Goal: Book appointment/travel/reservation

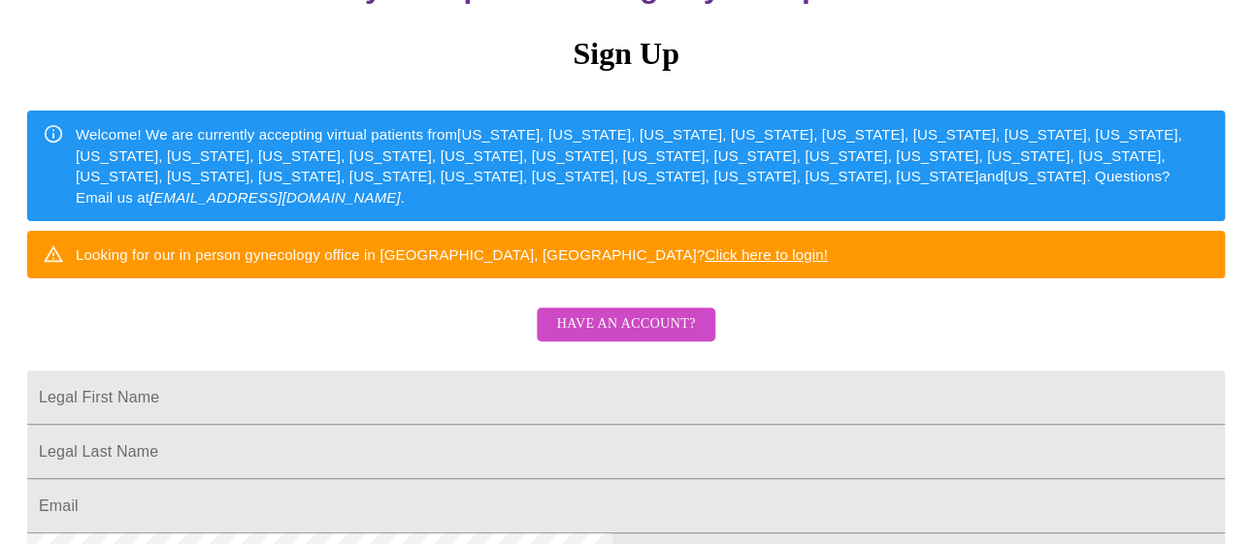
scroll to position [180, 0]
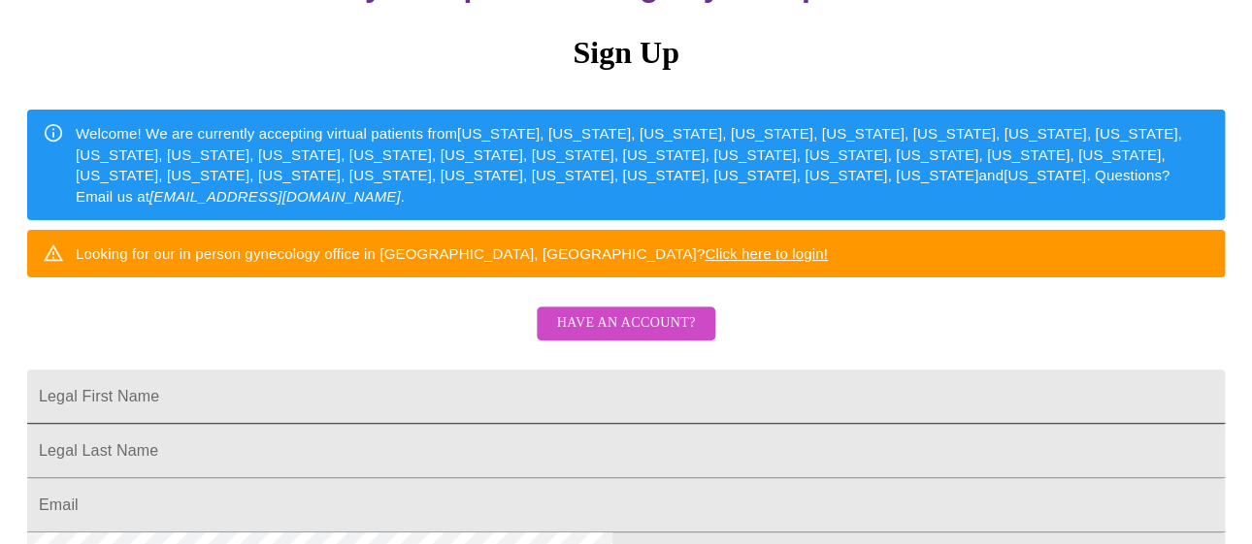
click at [415, 424] on input "Legal First Name" at bounding box center [625, 397] width 1197 height 54
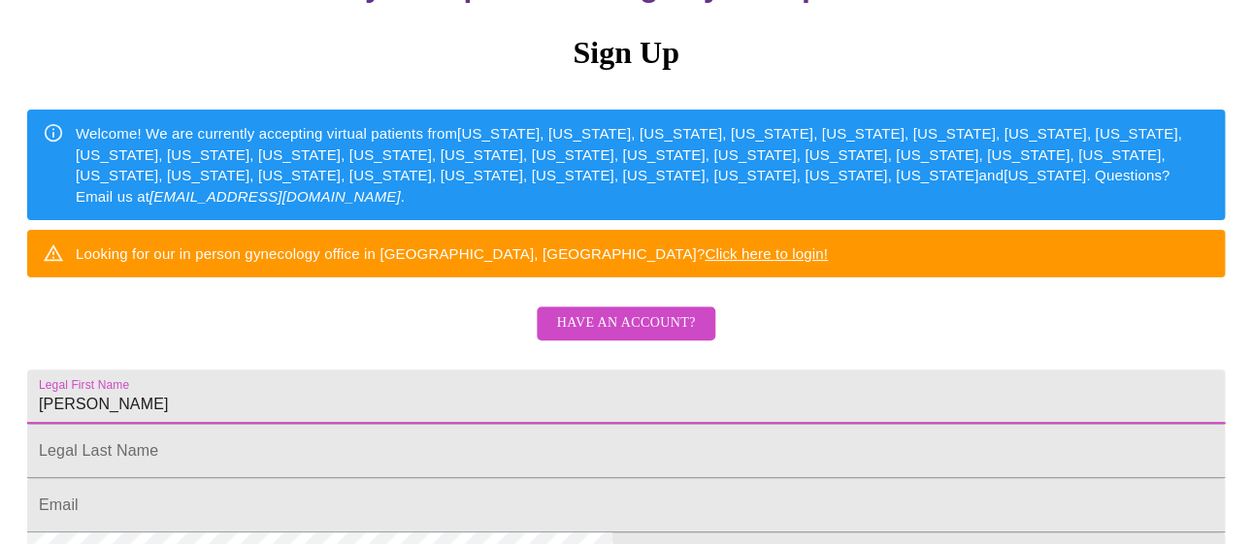
click at [415, 424] on input "[PERSON_NAME]" at bounding box center [625, 397] width 1197 height 54
type input "t"
type input "[PERSON_NAME]"
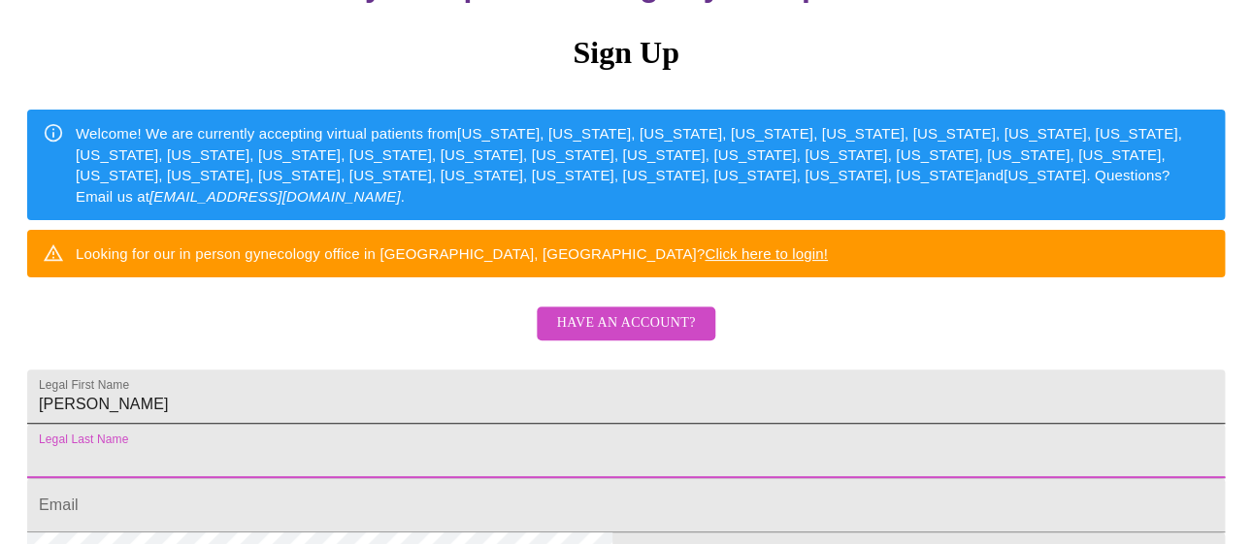
scroll to position [181, 0]
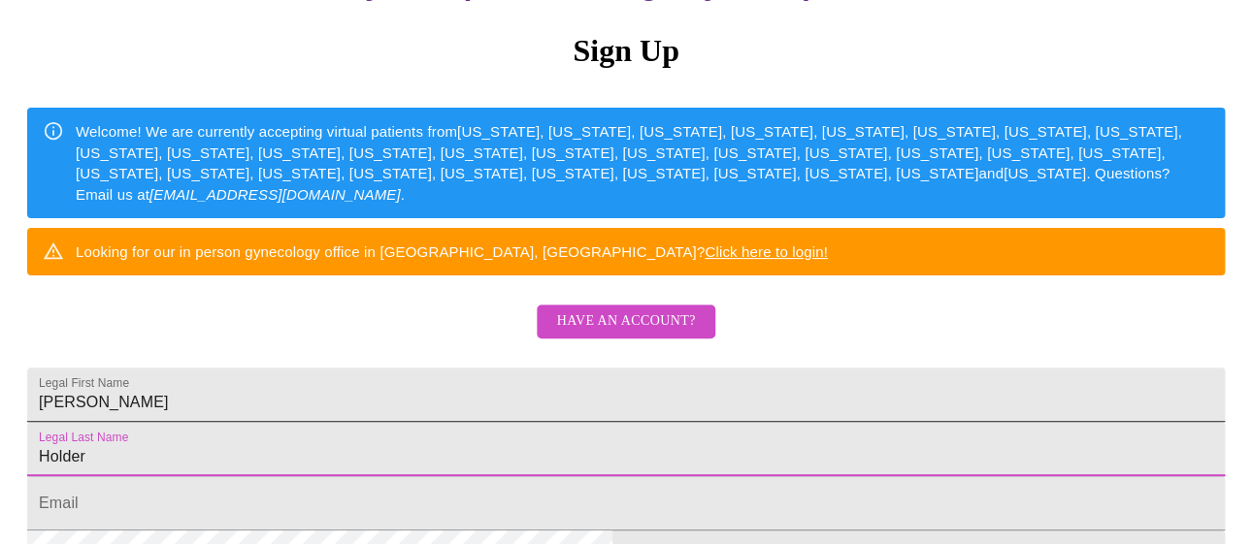
type input "Holder"
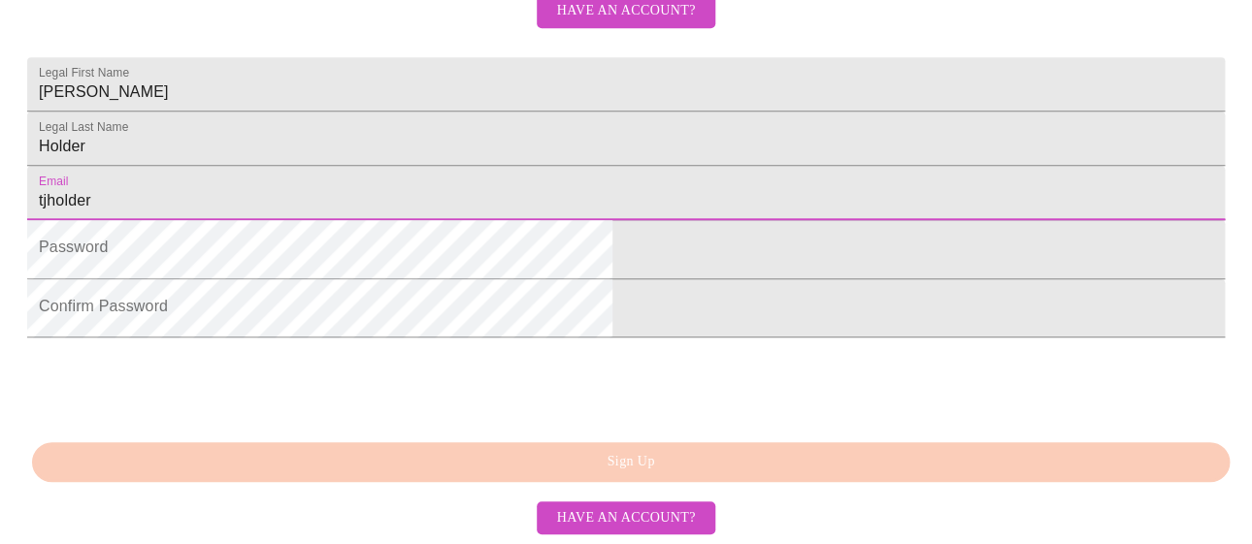
type input "[EMAIL_ADDRESS][DOMAIN_NAME]"
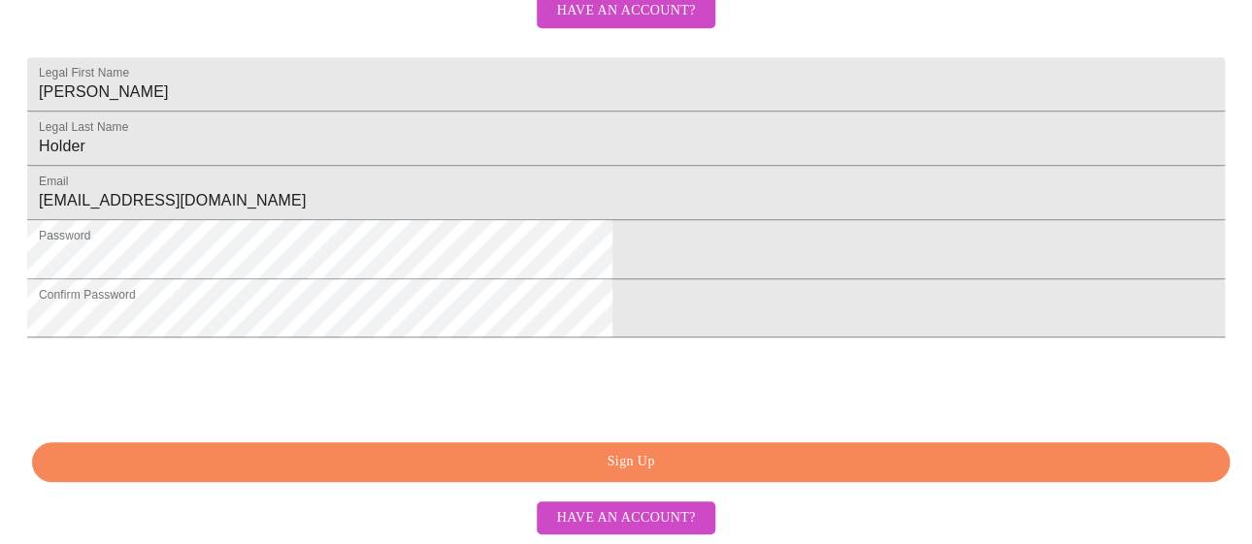
scroll to position [653, 0]
click at [628, 451] on span "Sign Up" at bounding box center [630, 462] width 1153 height 24
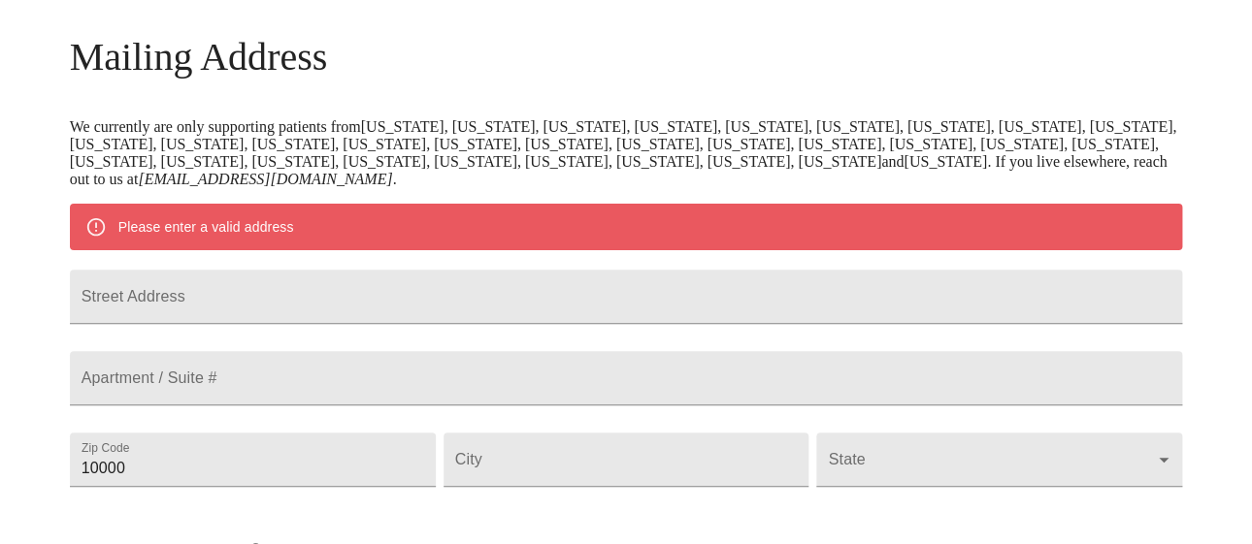
scroll to position [249, 0]
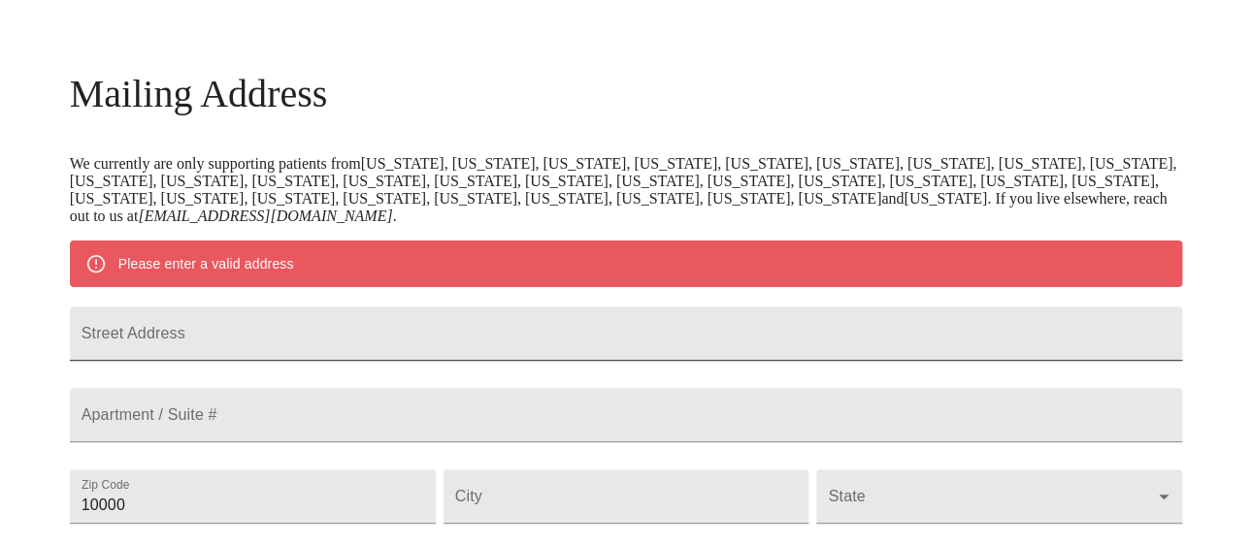
click at [358, 361] on input "Street Address" at bounding box center [626, 334] width 1113 height 54
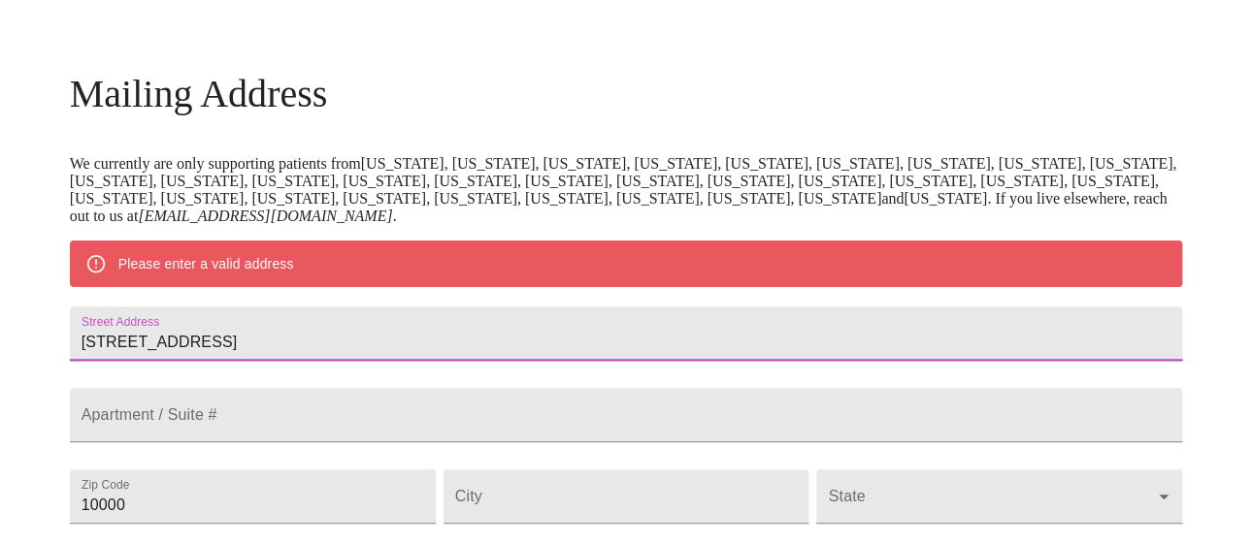
type input "[STREET_ADDRESS]"
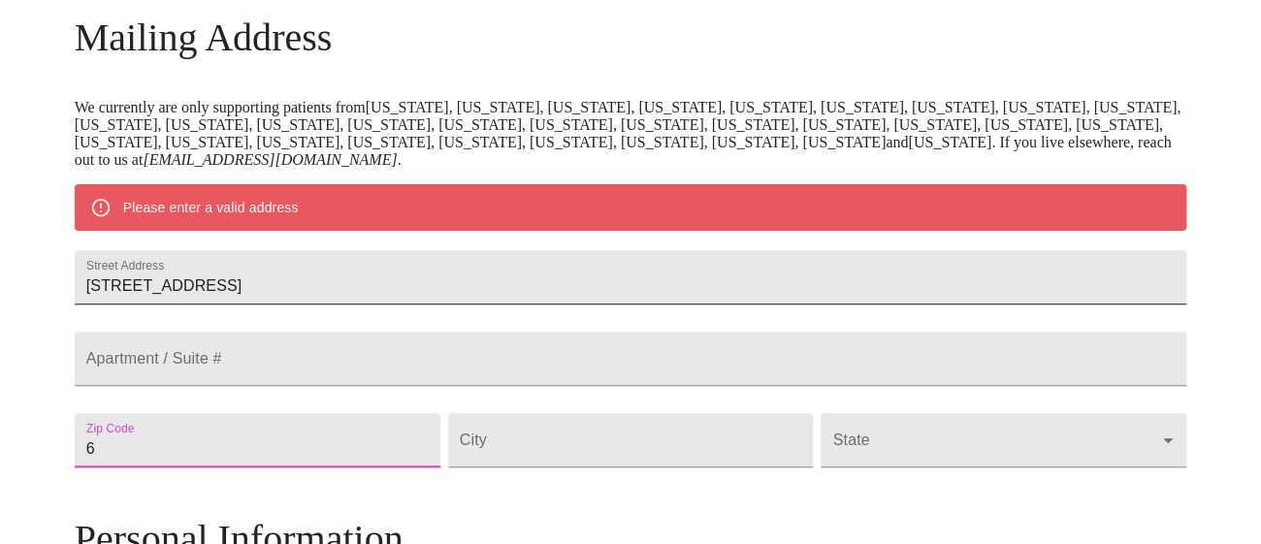
scroll to position [381, 0]
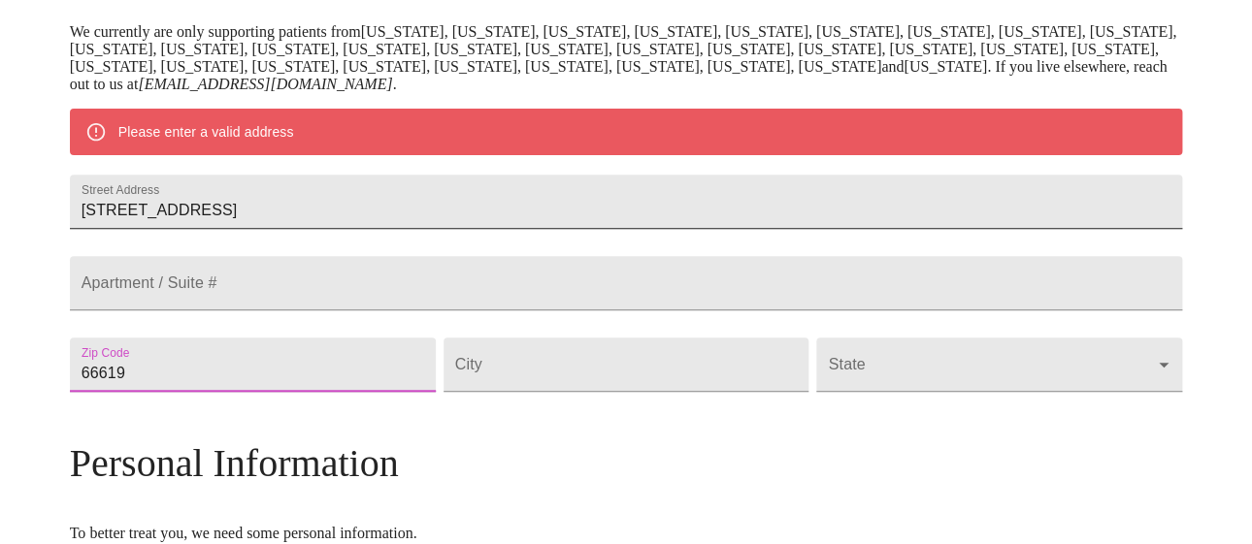
type input "66619"
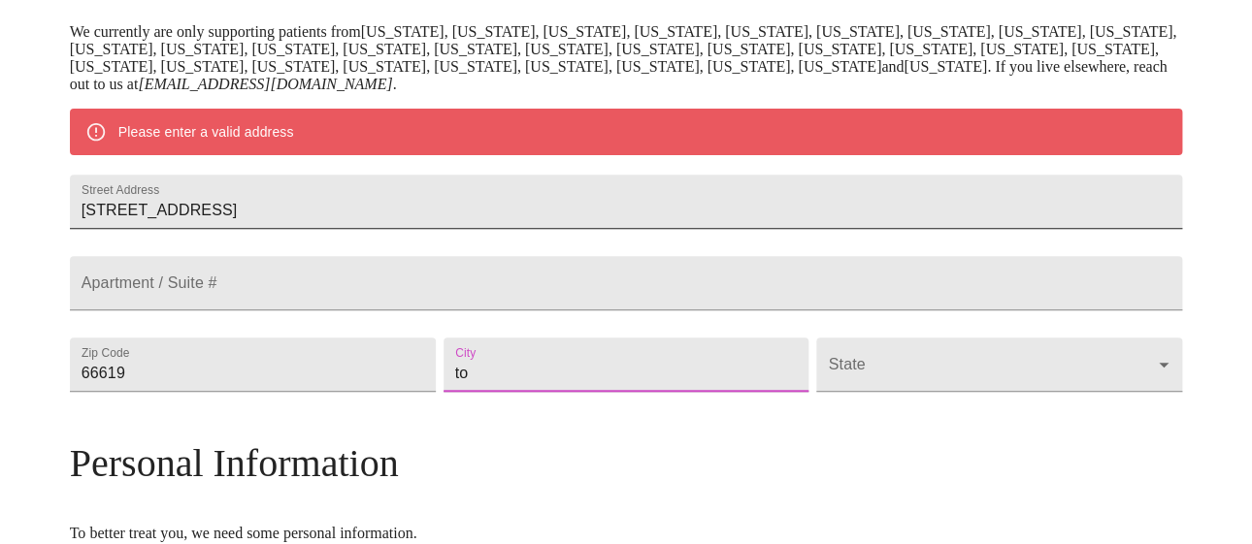
type input "t"
type input "Topeka"
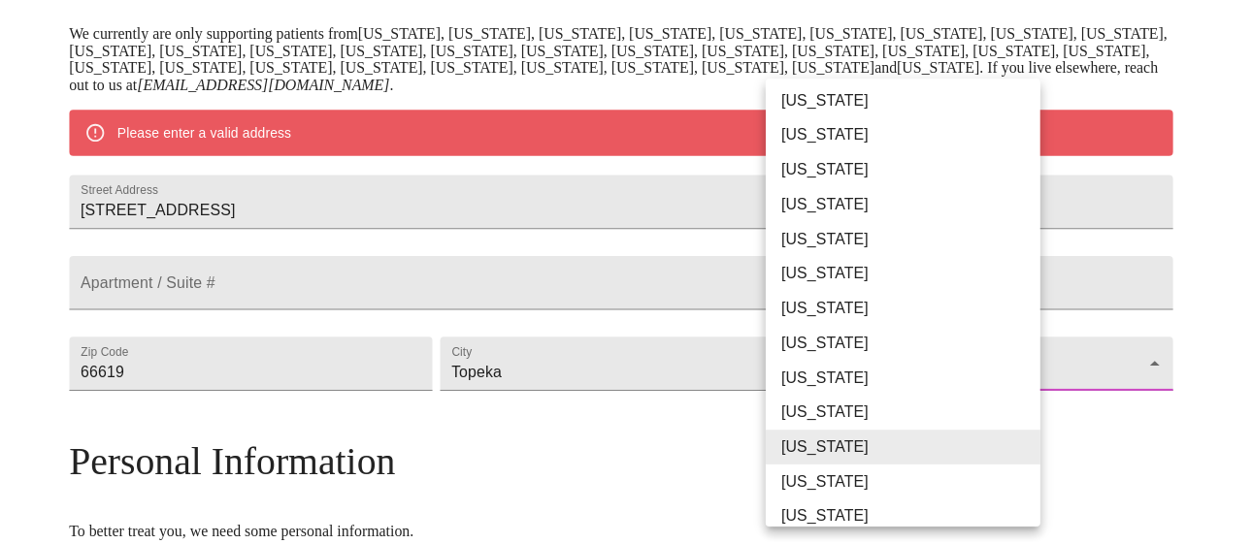
scroll to position [249, 0]
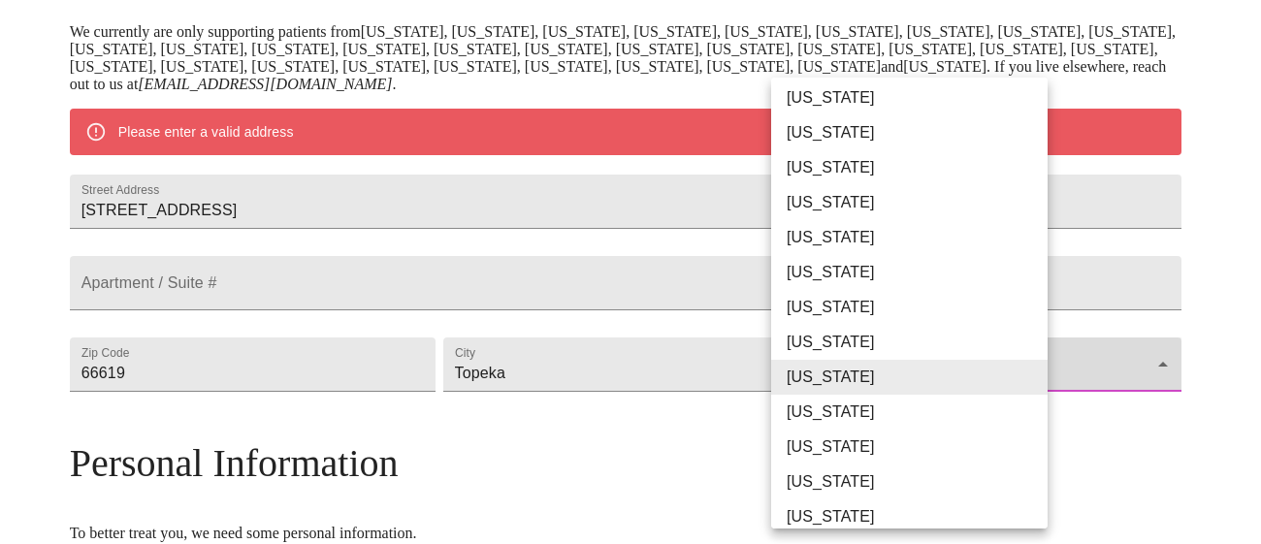
type input "[US_STATE]"
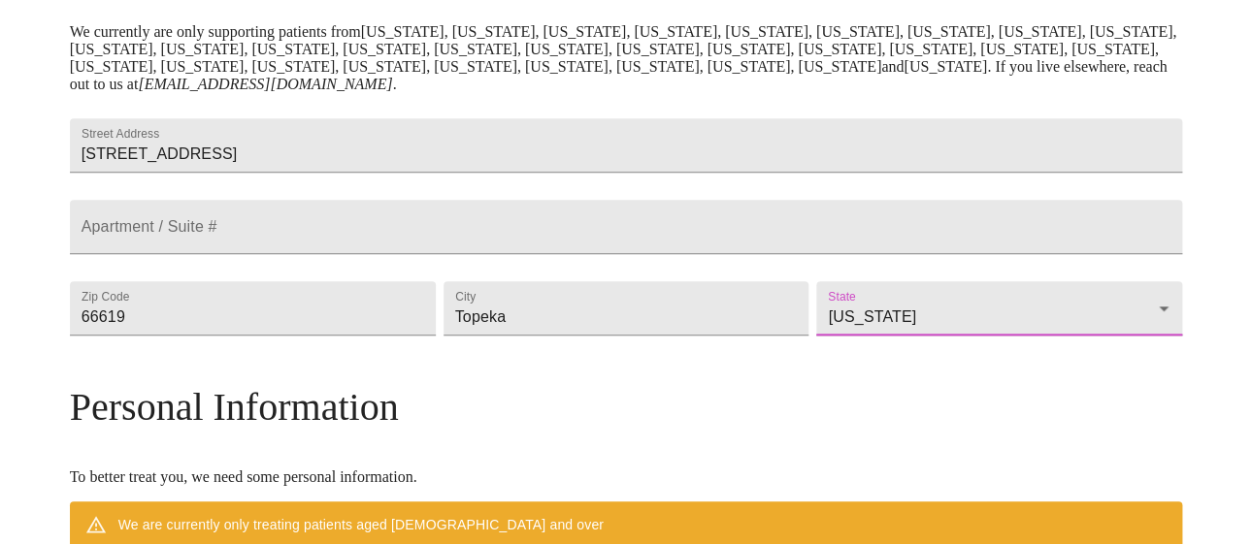
click at [867, 430] on h3 "Personal Information" at bounding box center [626, 407] width 1113 height 46
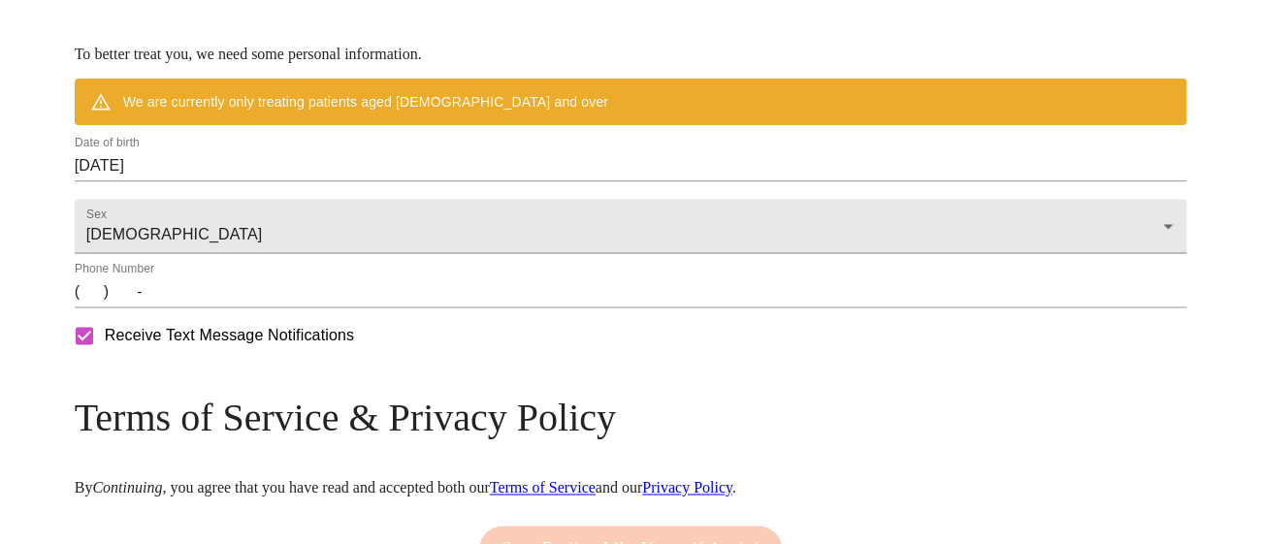
scroll to position [807, 0]
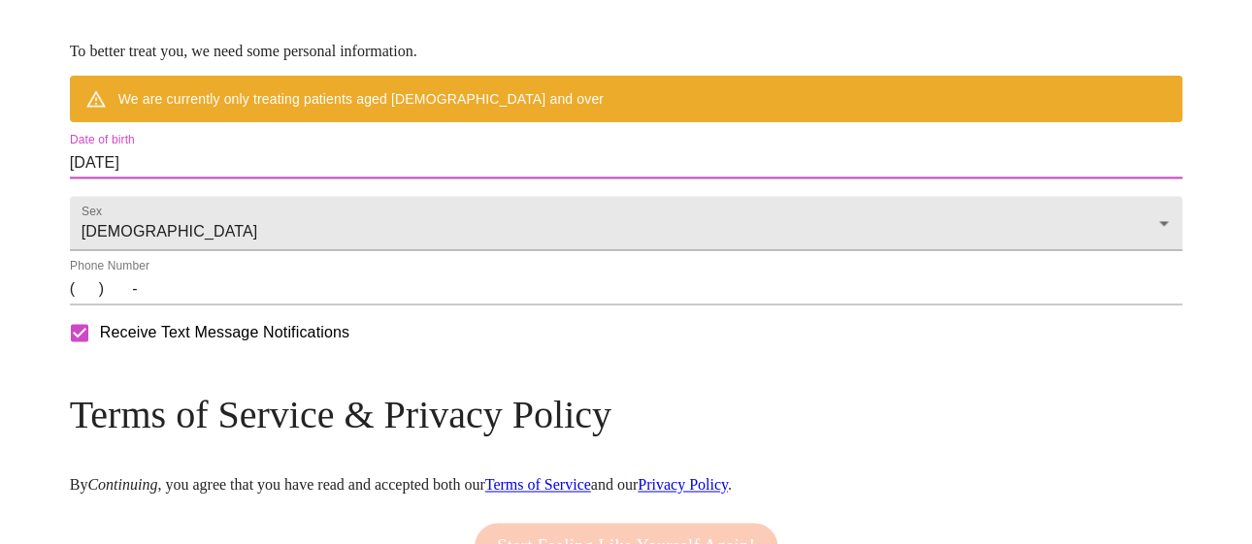
drag, startPoint x: 327, startPoint y: 241, endPoint x: 0, endPoint y: 240, distance: 327.0
click at [323, 179] on input "[DATE]" at bounding box center [626, 162] width 1113 height 31
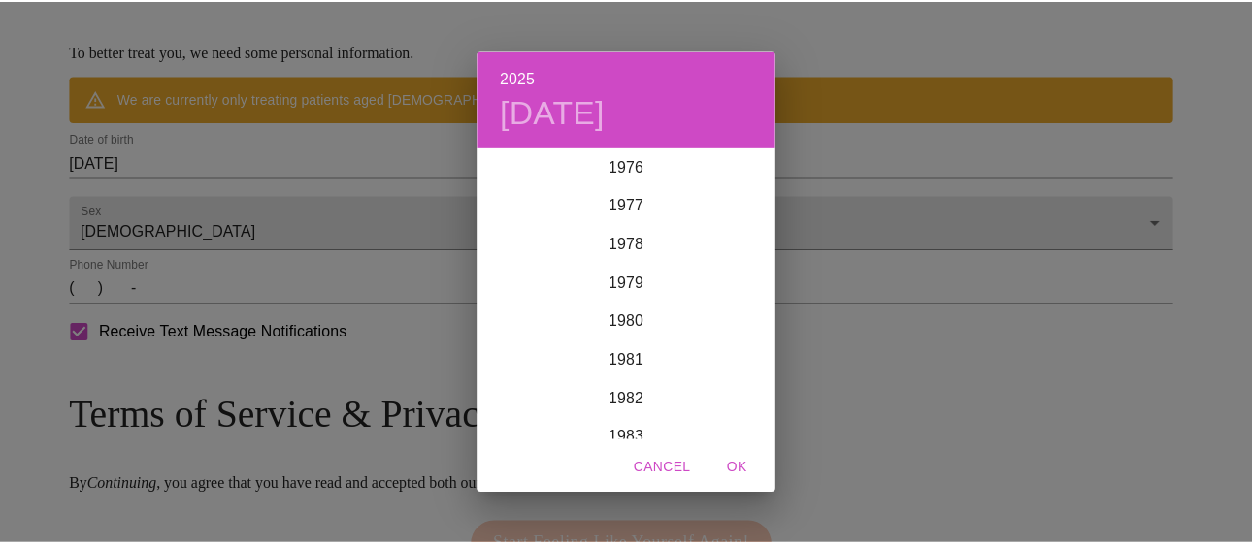
scroll to position [2987, 0]
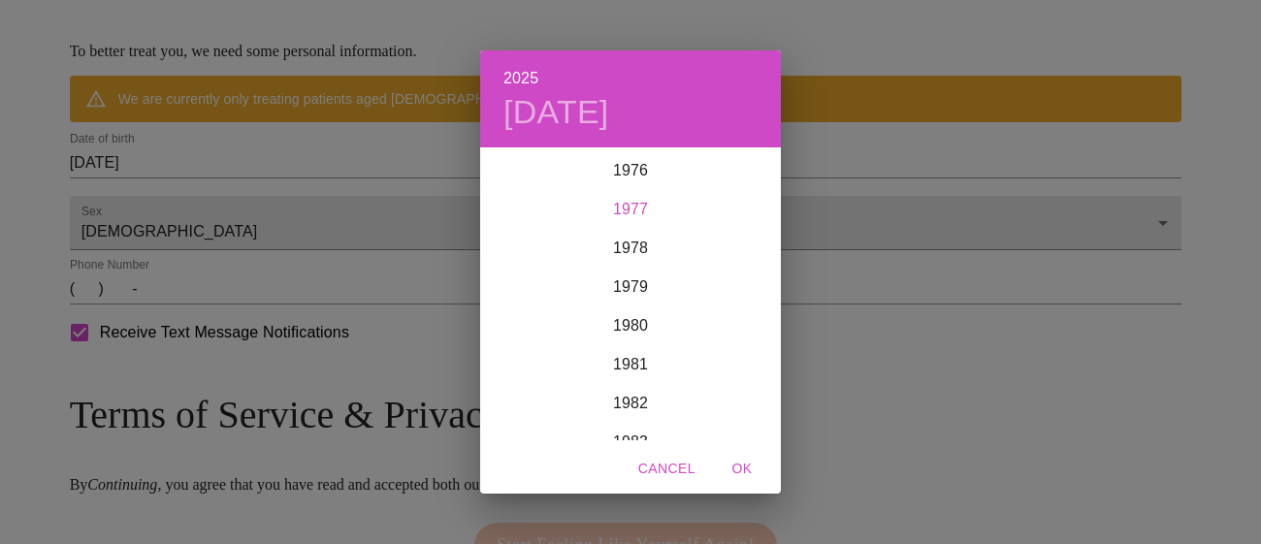
click at [627, 213] on div "1977" at bounding box center [630, 209] width 301 height 39
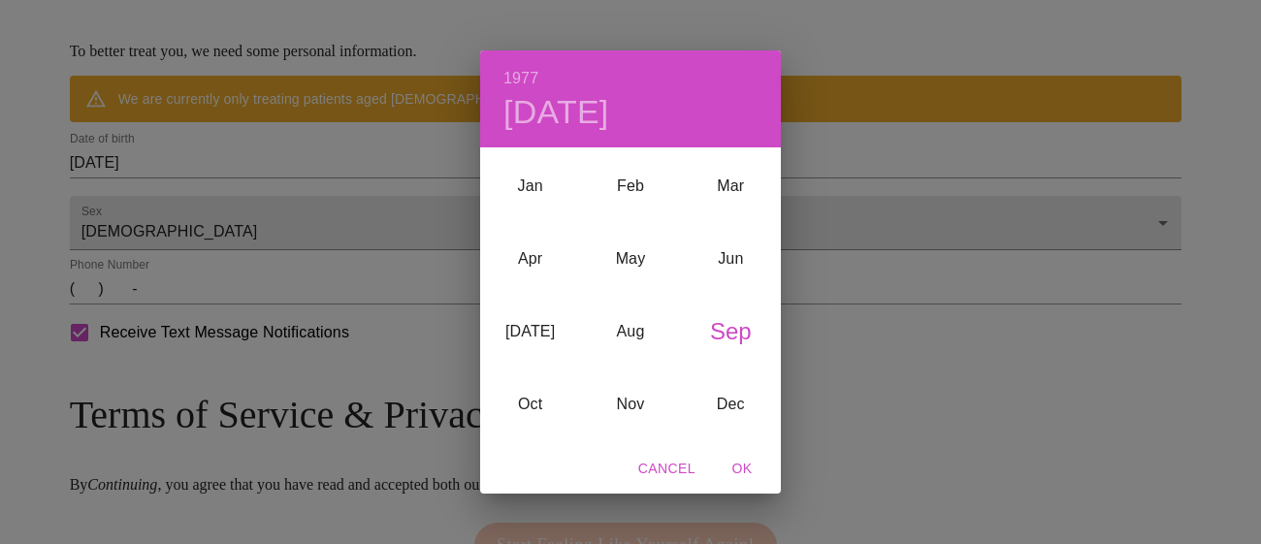
click at [722, 353] on div "Sep" at bounding box center [731, 331] width 100 height 73
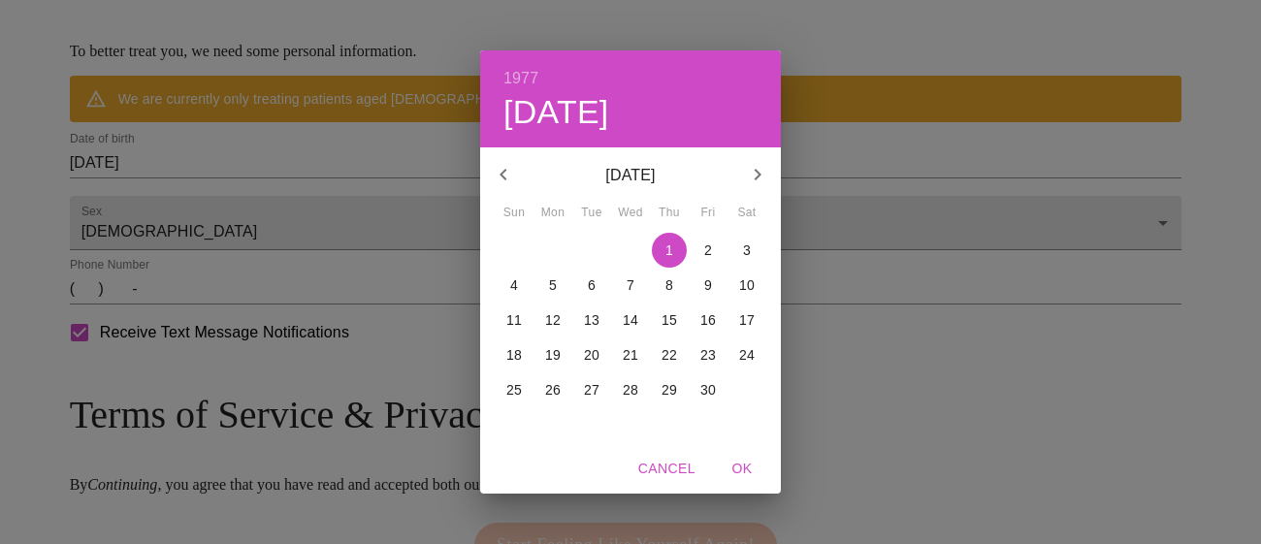
click at [670, 329] on p "15" at bounding box center [670, 320] width 16 height 19
click at [747, 473] on span "OK" at bounding box center [742, 469] width 47 height 24
type input "[DATE]"
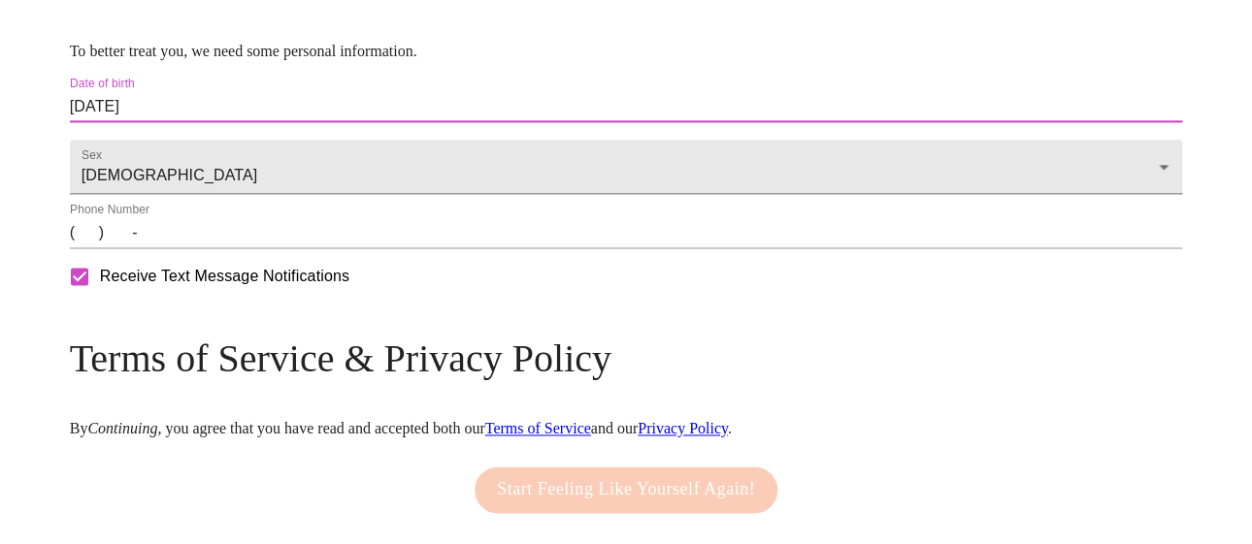
click at [211, 248] on input "(   )    -" at bounding box center [626, 232] width 1113 height 31
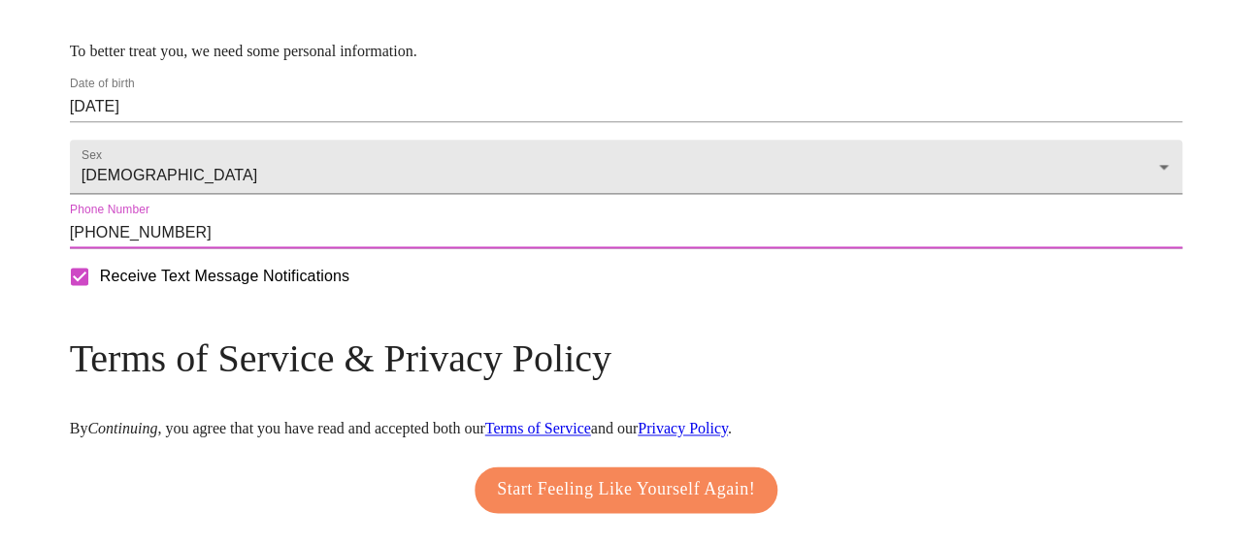
type input "[PHONE_NUMBER]"
click at [514, 301] on div "Receive Text Message Notifications" at bounding box center [626, 276] width 1121 height 49
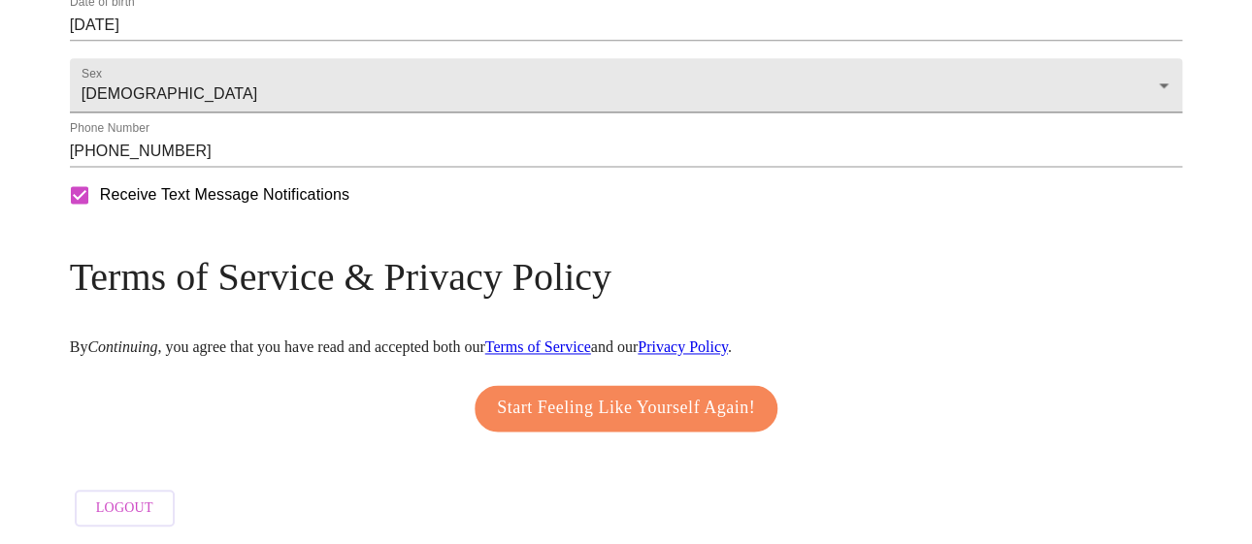
scroll to position [936, 0]
click at [520, 424] on span "Start Feeling Like Yourself Again!" at bounding box center [626, 408] width 258 height 31
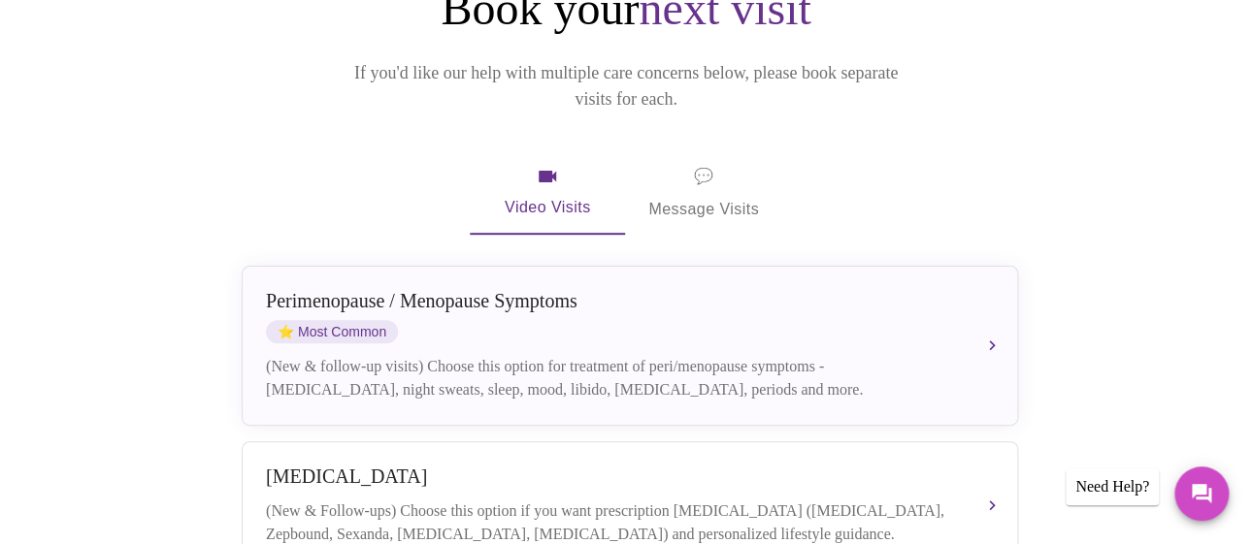
scroll to position [236, 0]
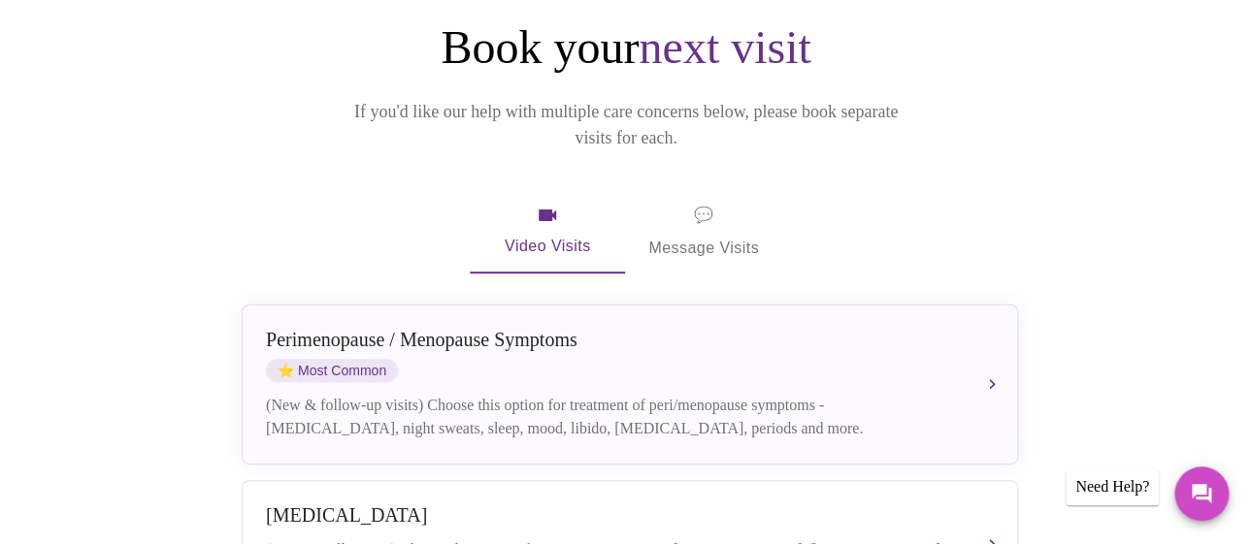
click at [728, 202] on span "💬 Message Visits" at bounding box center [703, 232] width 111 height 60
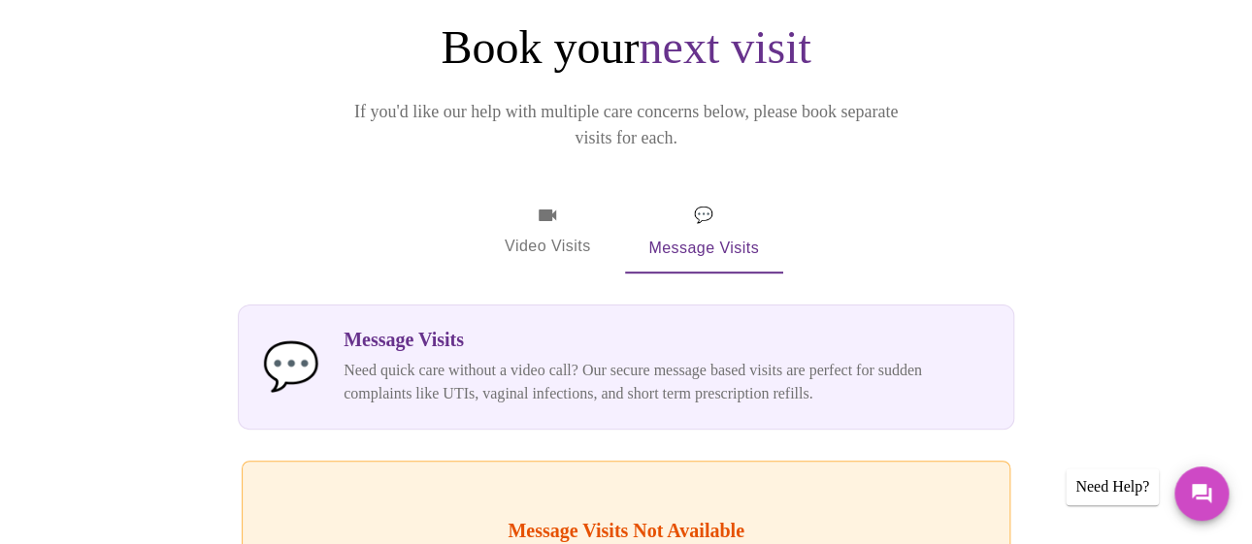
click at [556, 204] on span "Video Visits" at bounding box center [547, 232] width 109 height 56
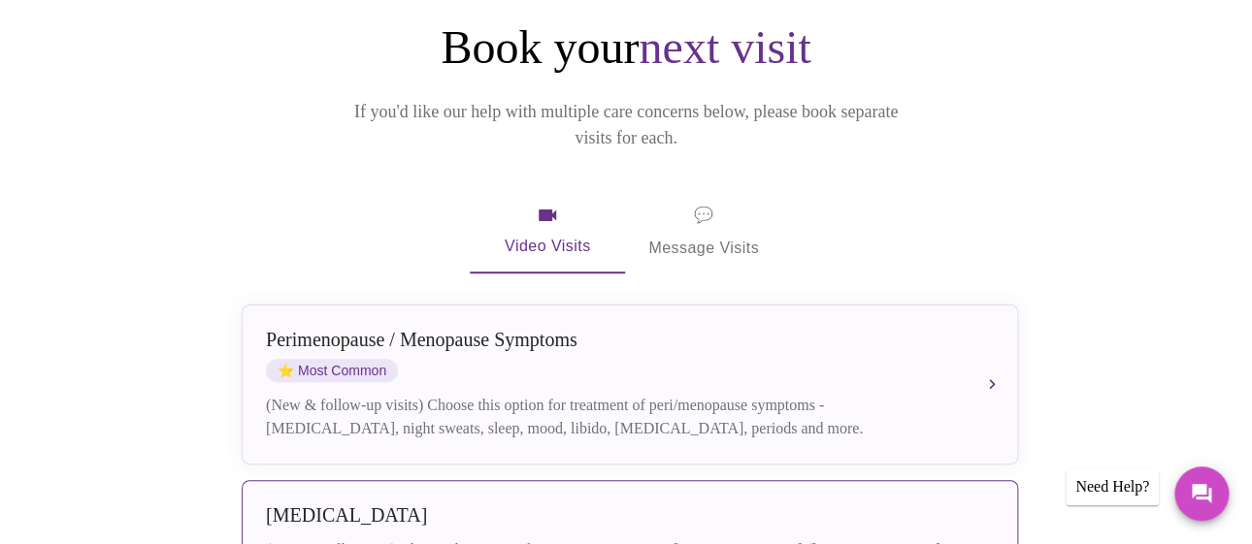
click at [515, 505] on div "[MEDICAL_DATA] (New & Follow-ups) Choose this option if you want prescription […" at bounding box center [630, 545] width 728 height 81
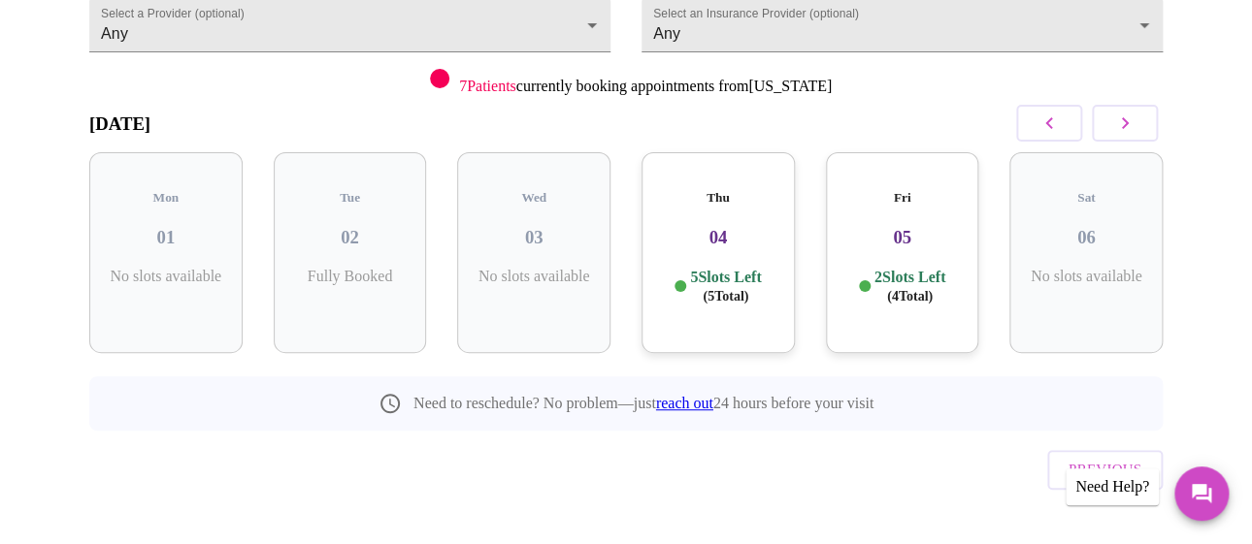
click at [896, 227] on h3 "05" at bounding box center [902, 237] width 122 height 21
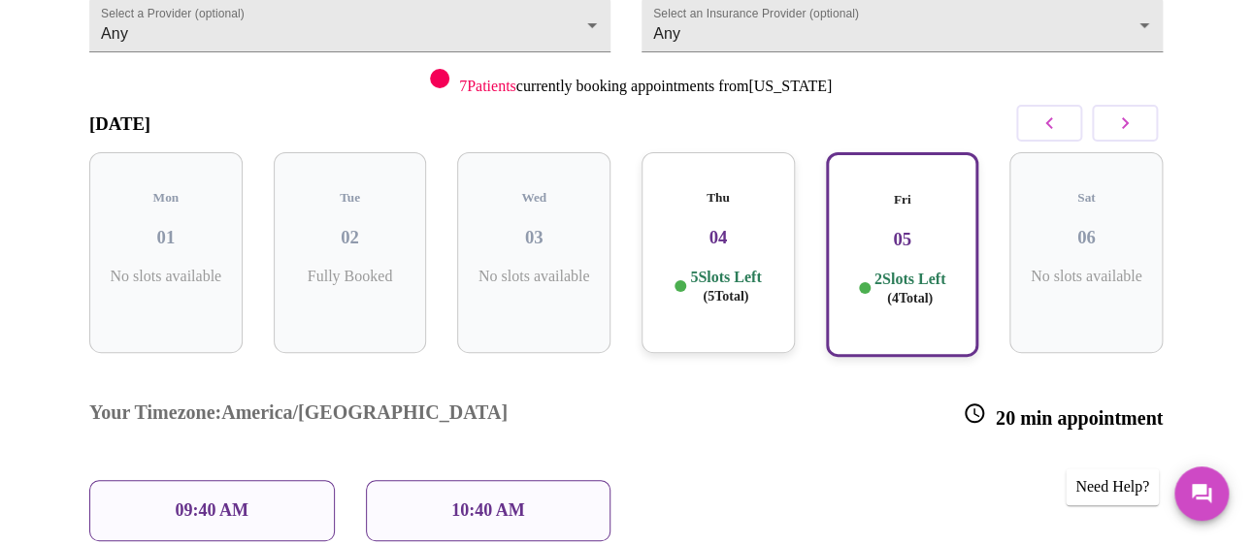
click at [703, 274] on p "5 Slots Left ( 5 Total)" at bounding box center [725, 287] width 71 height 38
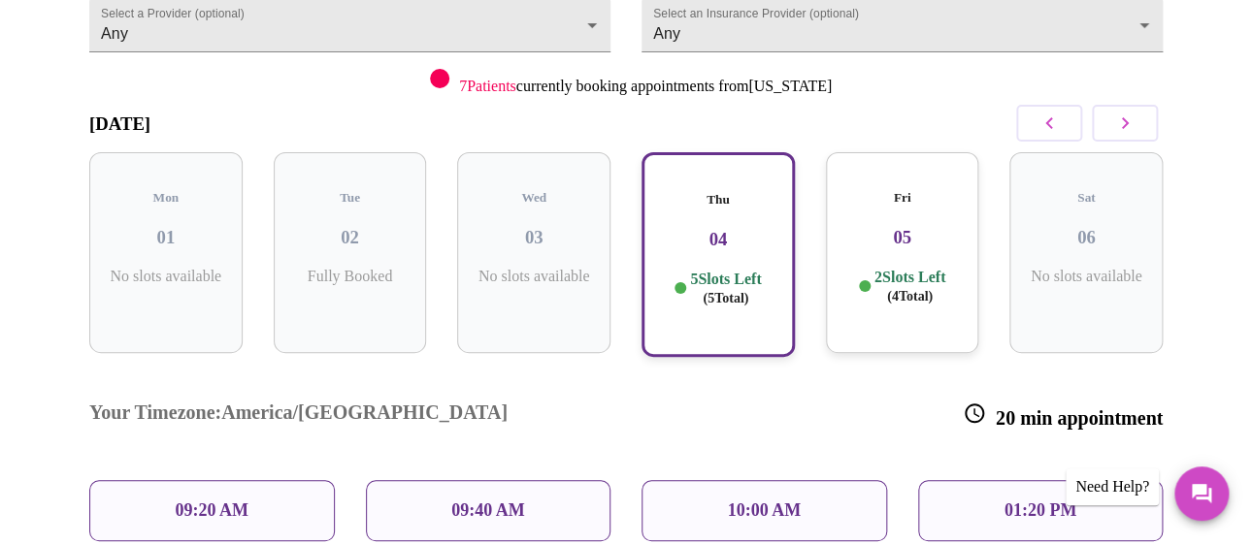
click at [1003, 480] on div "01:20 PM" at bounding box center [1040, 510] width 245 height 61
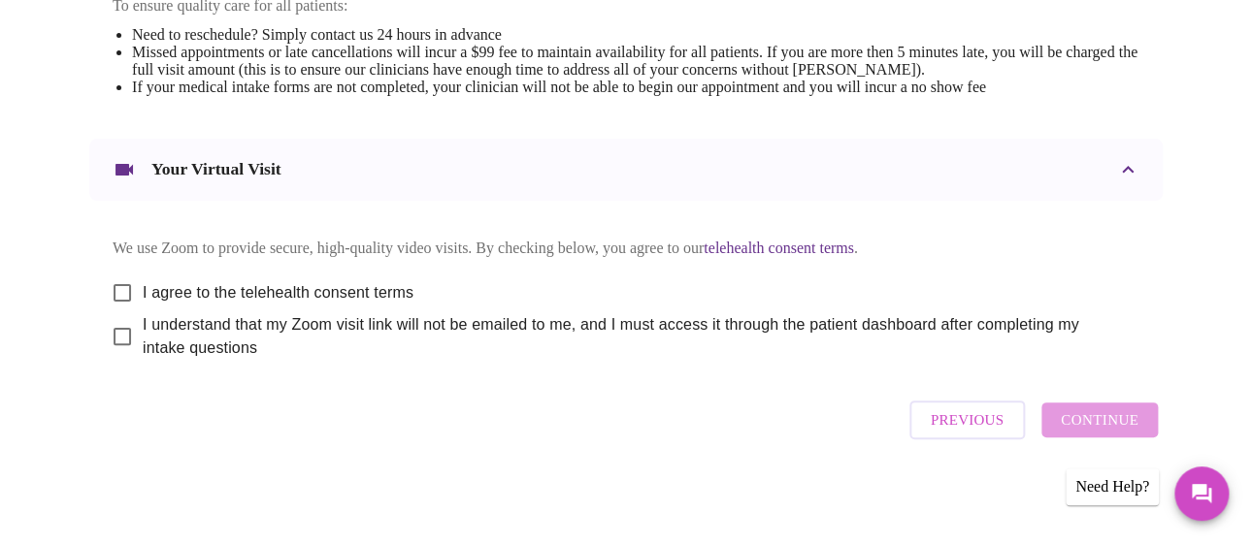
scroll to position [969, 0]
click at [120, 313] on input "I agree to the telehealth consent terms" at bounding box center [122, 293] width 41 height 41
checkbox input "true"
click at [115, 357] on input "I understand that my Zoom visit link will not be emailed to me, and I must acce…" at bounding box center [122, 336] width 41 height 41
checkbox input "true"
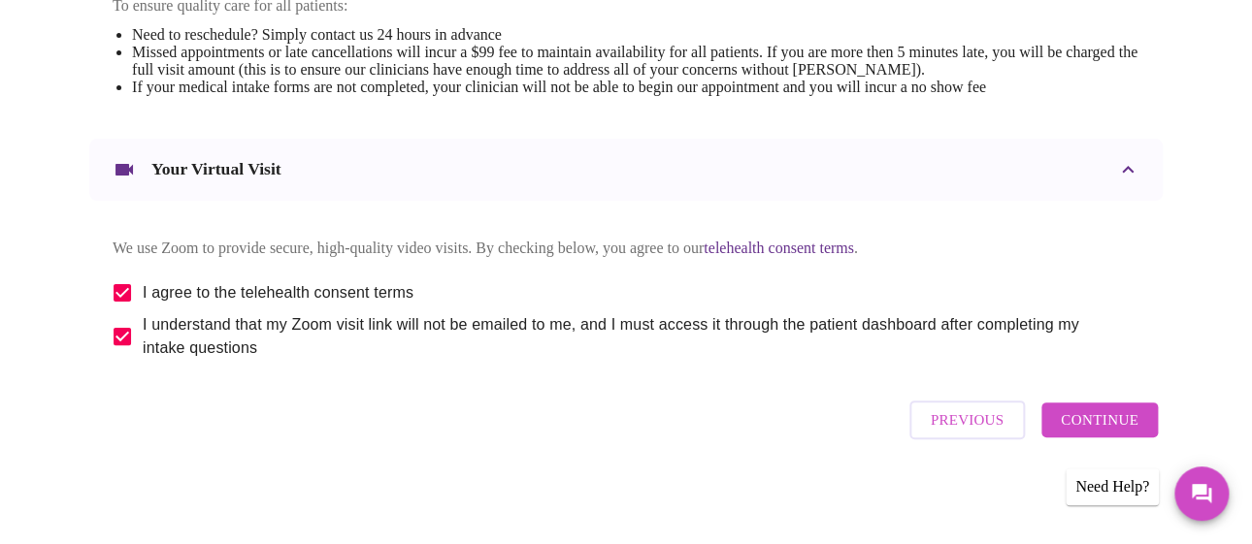
scroll to position [1073, 0]
click at [1115, 419] on span "Continue" at bounding box center [1100, 420] width 78 height 25
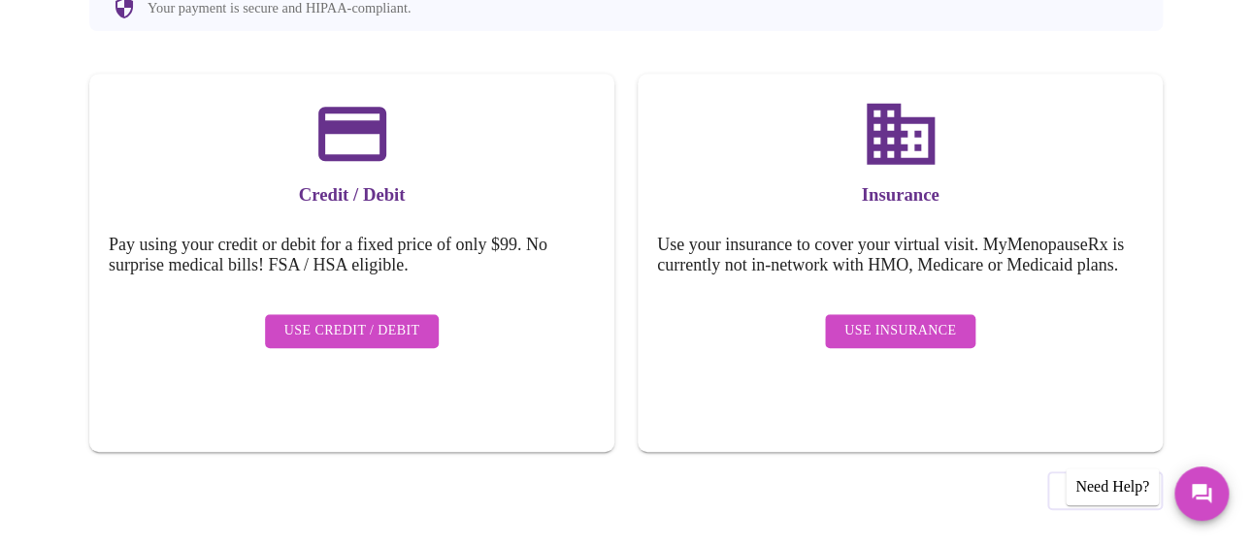
click at [903, 326] on span "Use Insurance" at bounding box center [900, 331] width 112 height 24
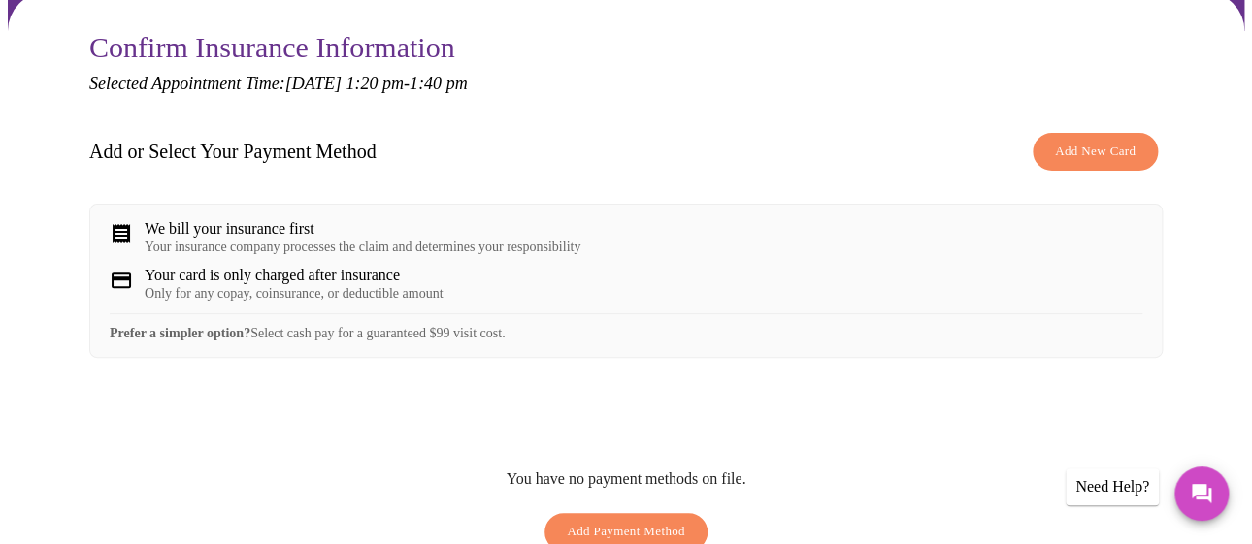
scroll to position [232, 0]
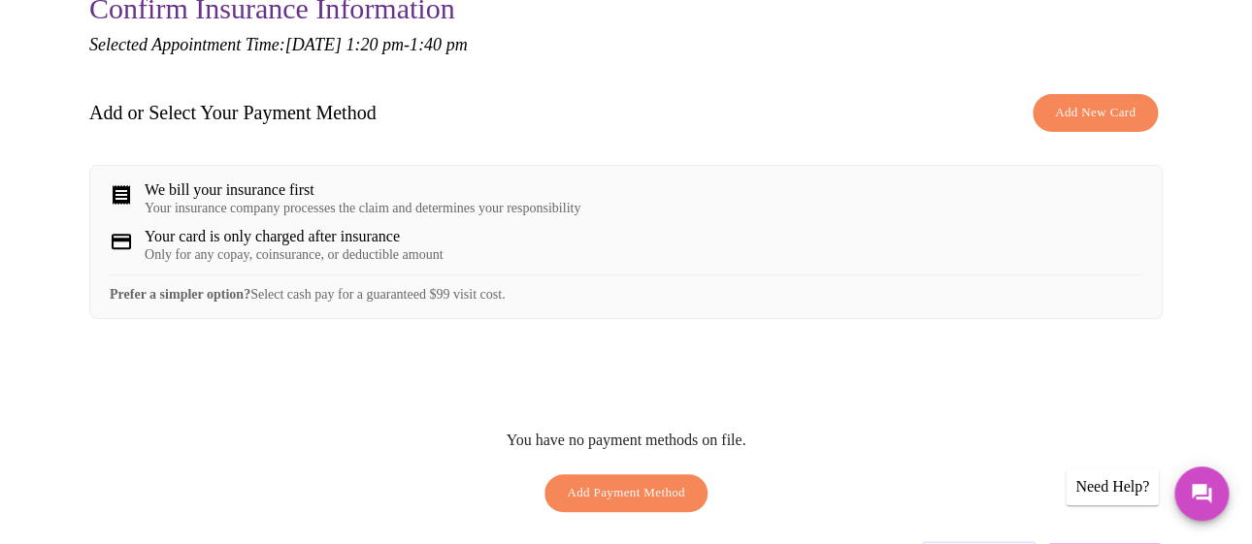
click at [1080, 102] on span "Add New Card" at bounding box center [1095, 113] width 81 height 22
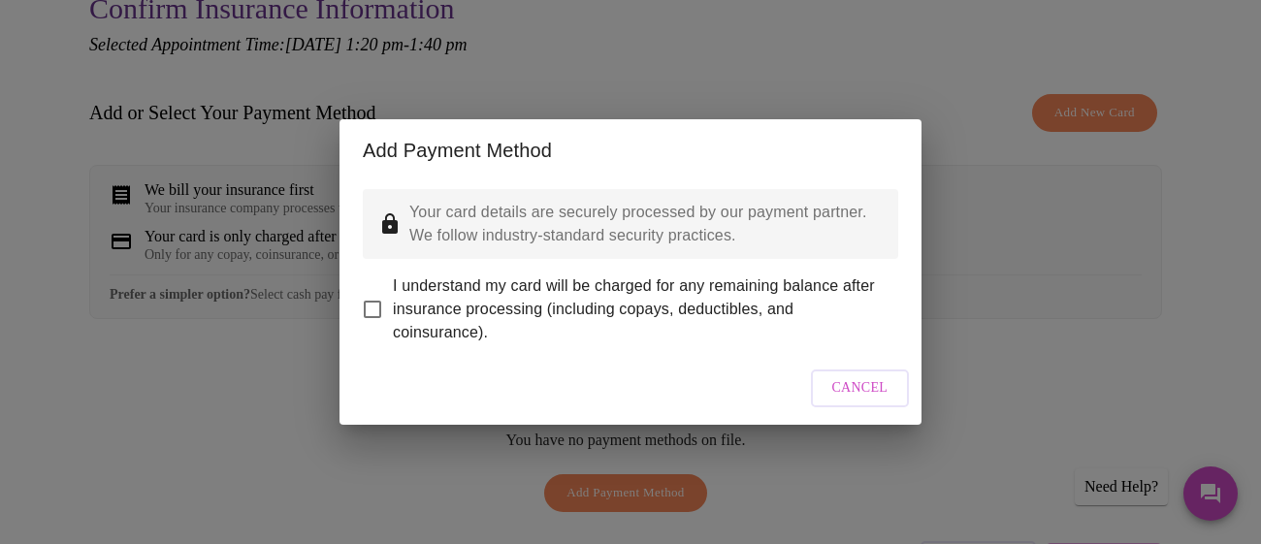
click at [381, 317] on input "I understand my card will be charged for any remaining balance after insurance …" at bounding box center [372, 309] width 41 height 41
checkbox input "true"
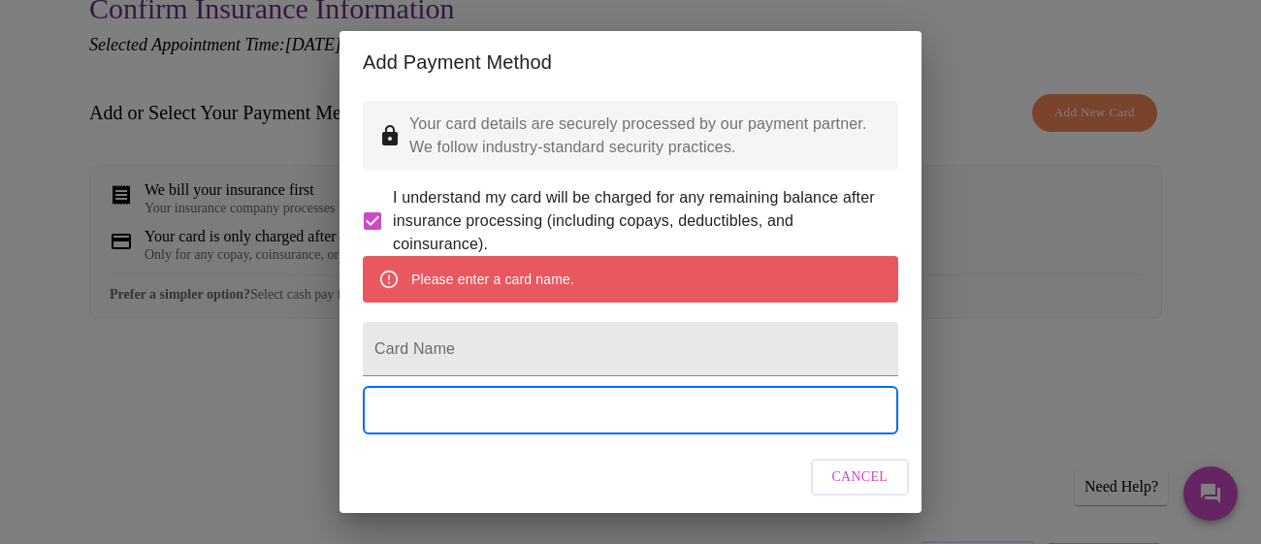
click at [988, 36] on div "Add Payment Method Your card details are securely processed by our payment part…" at bounding box center [630, 272] width 1261 height 544
